Goal: Find specific page/section: Find specific page/section

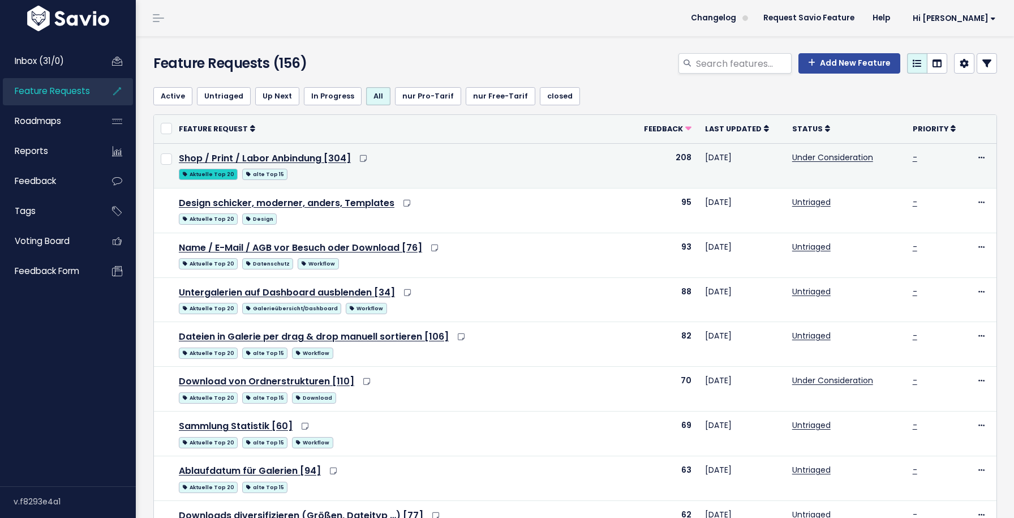
click at [222, 172] on span "Aktuelle Top 20" at bounding box center [208, 174] width 59 height 11
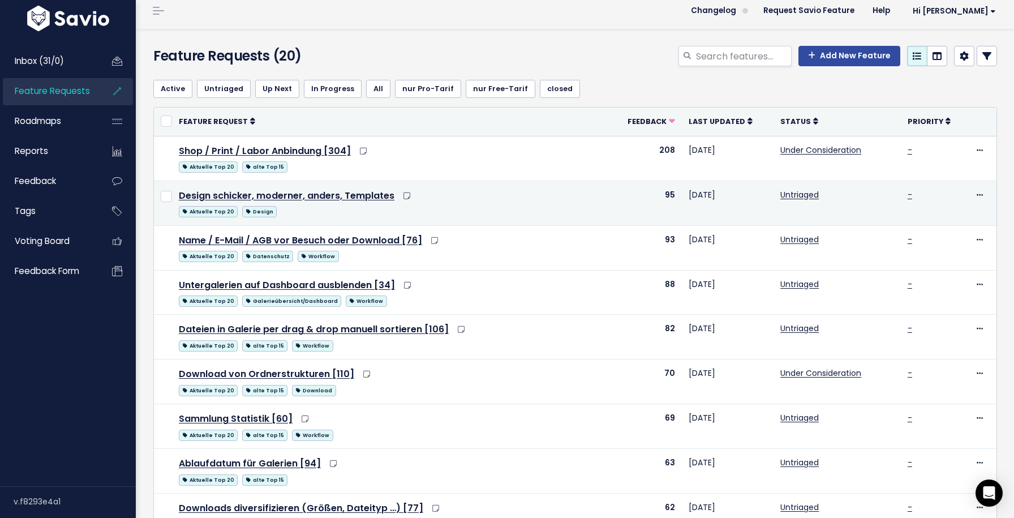
scroll to position [8, 0]
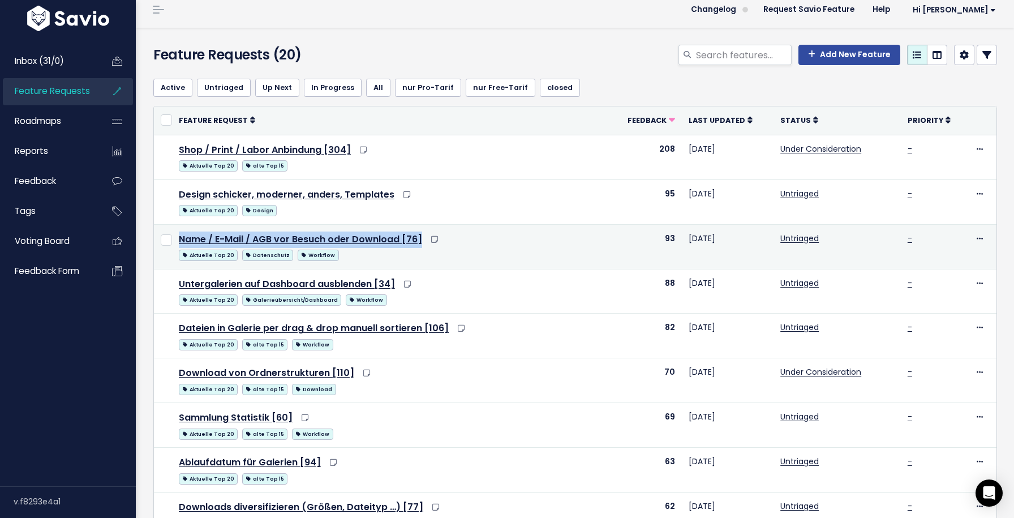
drag, startPoint x: 176, startPoint y: 238, endPoint x: 420, endPoint y: 235, distance: 244.5
click at [420, 235] on td "Name / E-Mail / AGB vor Besuch oder Download [76] Aktuelle Top 20 Datenschutz W…" at bounding box center [390, 246] width 437 height 45
copy link "Name / E-Mail / AGB vor Besuch oder Download [76]"
